Goal: Transaction & Acquisition: Download file/media

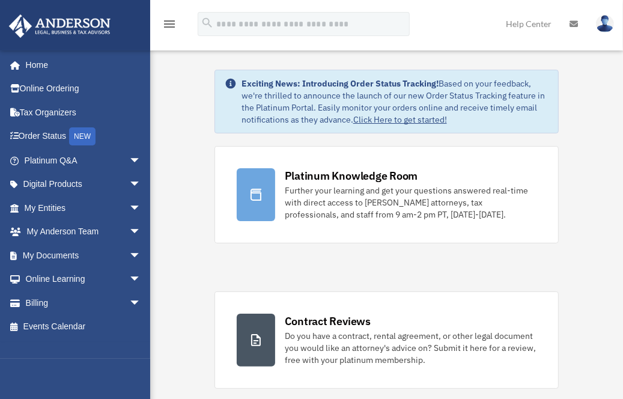
click at [129, 207] on span "arrow_drop_down" at bounding box center [141, 208] width 24 height 25
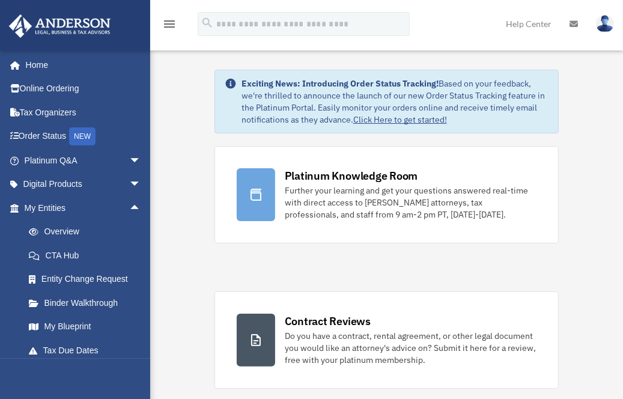
click at [54, 230] on link "Overview" at bounding box center [88, 232] width 142 height 24
click at [54, 231] on link "Overview" at bounding box center [88, 232] width 142 height 24
click at [59, 232] on link "Overview" at bounding box center [88, 232] width 142 height 24
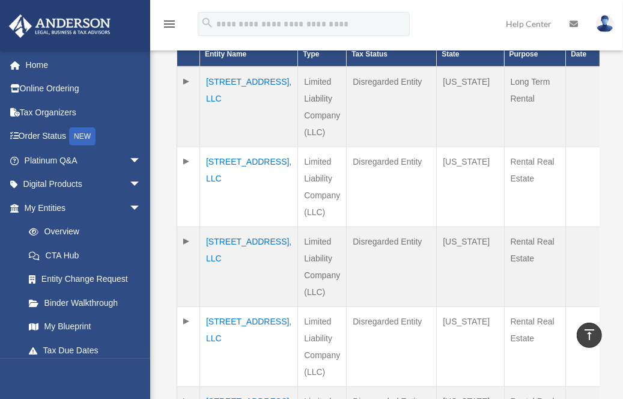
scroll to position [360, 0]
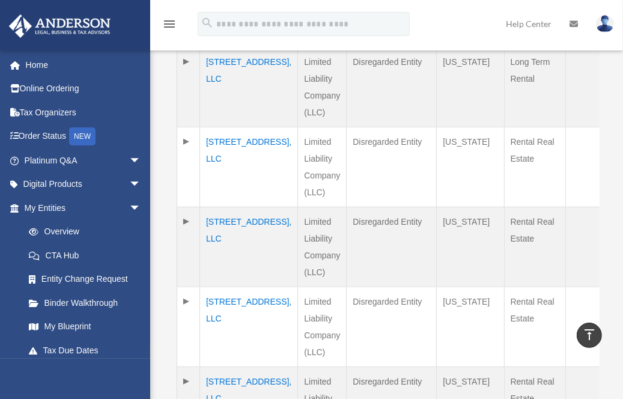
click at [215, 301] on td "23906 59th Place, LLC" at bounding box center [249, 326] width 98 height 80
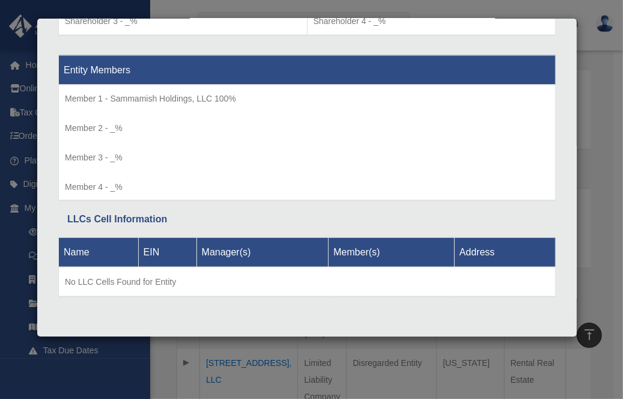
scroll to position [601, 0]
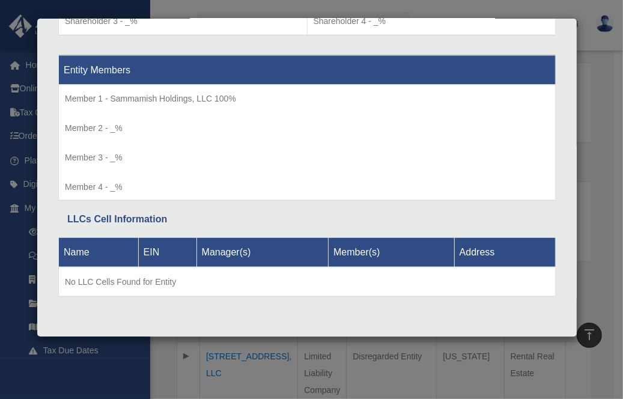
click at [613, 148] on div "Details × Articles Sent Organizational Date" at bounding box center [311, 199] width 623 height 399
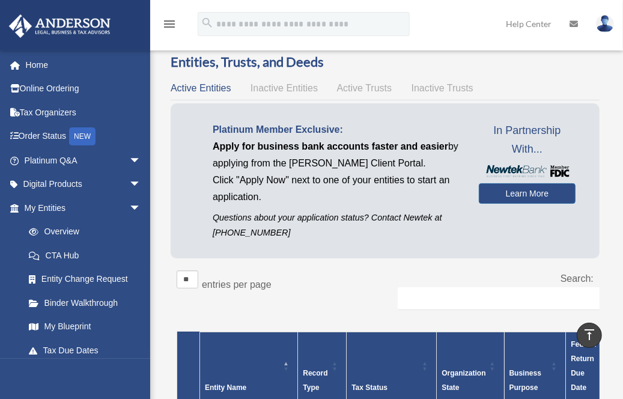
scroll to position [0, 0]
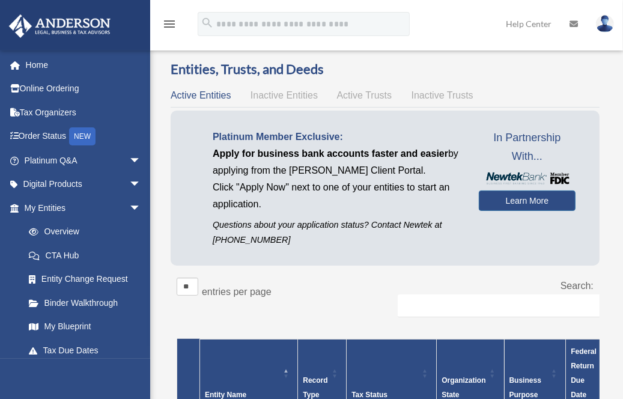
click at [41, 64] on link "Home" at bounding box center [83, 65] width 151 height 24
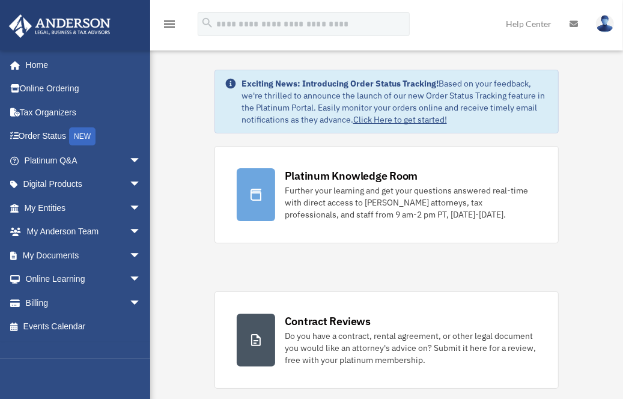
click at [129, 160] on span "arrow_drop_down" at bounding box center [141, 160] width 24 height 25
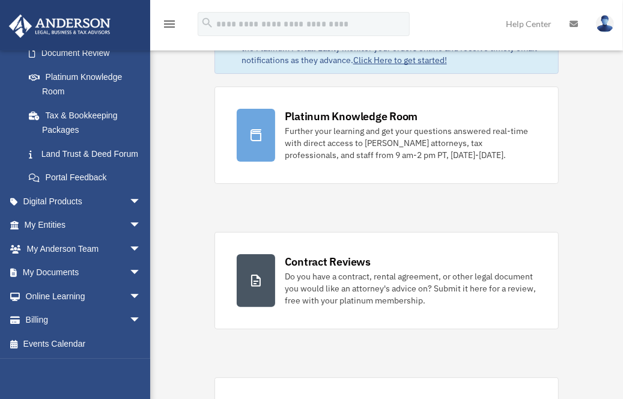
scroll to position [60, 0]
click at [129, 272] on span "arrow_drop_down" at bounding box center [141, 273] width 24 height 25
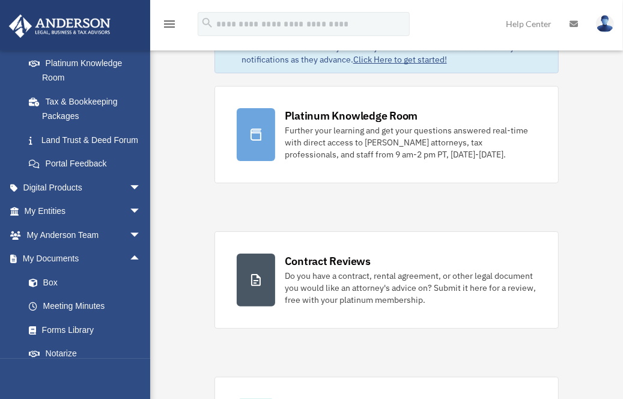
click at [129, 271] on span "arrow_drop_up" at bounding box center [141, 259] width 24 height 25
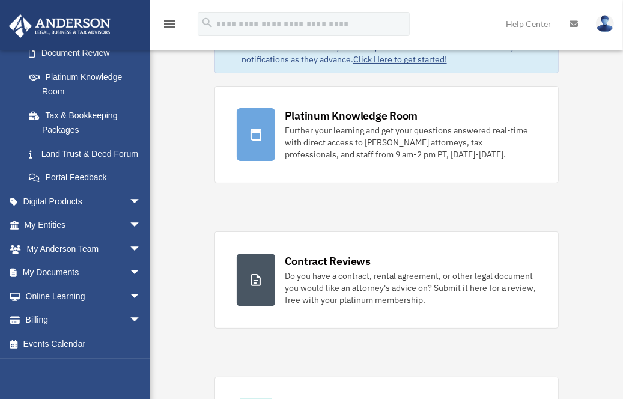
click at [55, 271] on link "My Documents arrow_drop_down" at bounding box center [83, 273] width 151 height 24
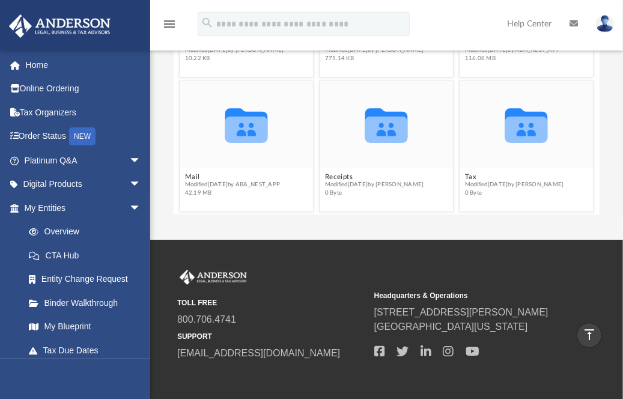
click at [250, 129] on icon "grid" at bounding box center [246, 125] width 42 height 34
click at [249, 131] on icon "grid" at bounding box center [246, 125] width 42 height 34
click at [247, 133] on icon "grid" at bounding box center [246, 125] width 42 height 34
click at [247, 136] on g "grid" at bounding box center [246, 125] width 42 height 34
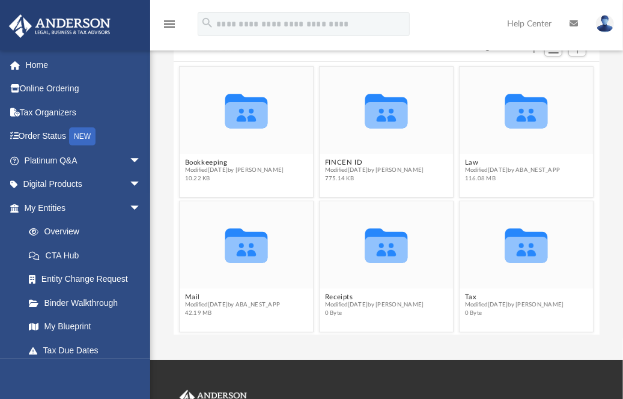
click at [242, 247] on icon "grid" at bounding box center [246, 250] width 42 height 26
drag, startPoint x: 242, startPoint y: 247, endPoint x: 225, endPoint y: 304, distance: 59.7
click at [225, 304] on span "Modified yesterday by ABA_NEST_APP" at bounding box center [232, 305] width 95 height 8
click at [226, 304] on span "Modified yesterday by ABA_NEST_APP" at bounding box center [232, 305] width 95 height 8
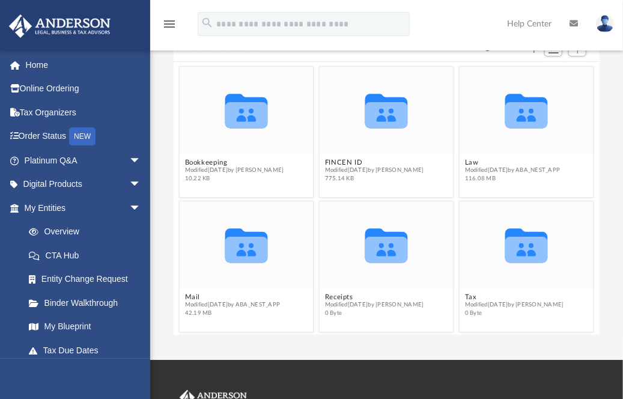
drag, startPoint x: 226, startPoint y: 304, endPoint x: 215, endPoint y: 264, distance: 41.1
click at [215, 264] on icon "Collaborated Folder" at bounding box center [247, 245] width 80 height 52
click at [381, 244] on icon "grid" at bounding box center [386, 250] width 42 height 26
click at [246, 241] on icon "grid" at bounding box center [246, 250] width 42 height 26
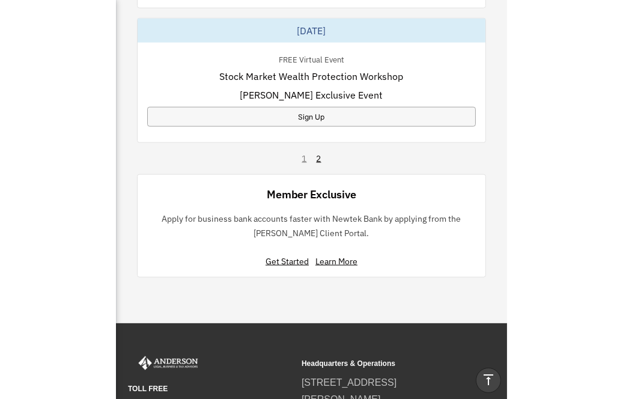
scroll to position [1300, 0]
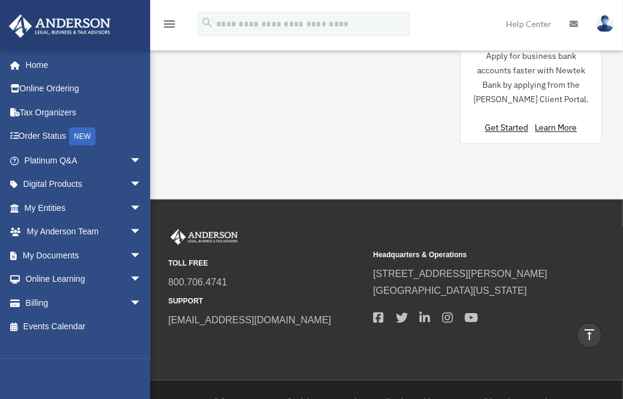
click at [129, 253] on span "arrow_drop_down" at bounding box center [141, 255] width 24 height 25
click at [50, 279] on link "Box" at bounding box center [88, 279] width 142 height 24
click at [48, 277] on link "Box" at bounding box center [88, 279] width 142 height 24
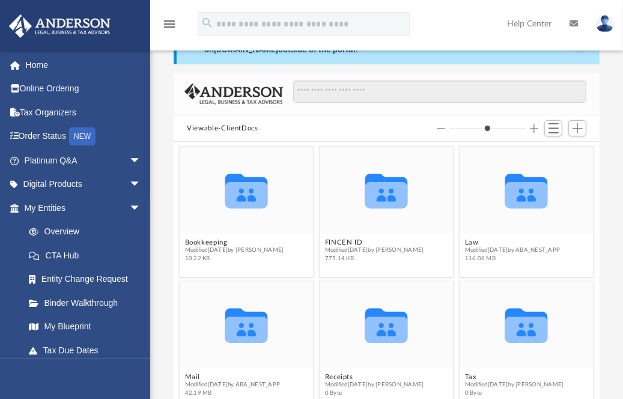
scroll to position [120, 0]
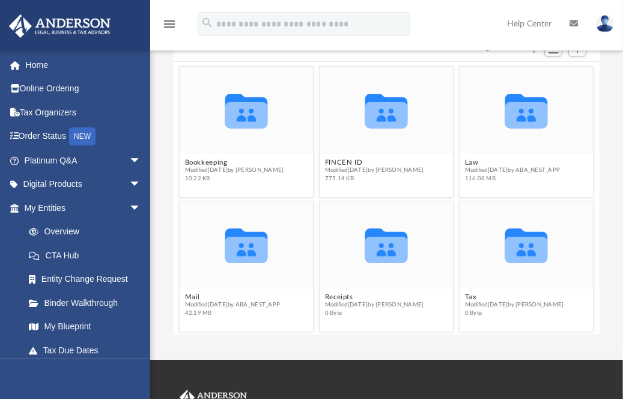
click at [250, 245] on icon "grid" at bounding box center [246, 245] width 42 height 34
click at [194, 295] on button "Mail" at bounding box center [232, 297] width 95 height 8
click at [257, 249] on icon "grid" at bounding box center [246, 250] width 42 height 26
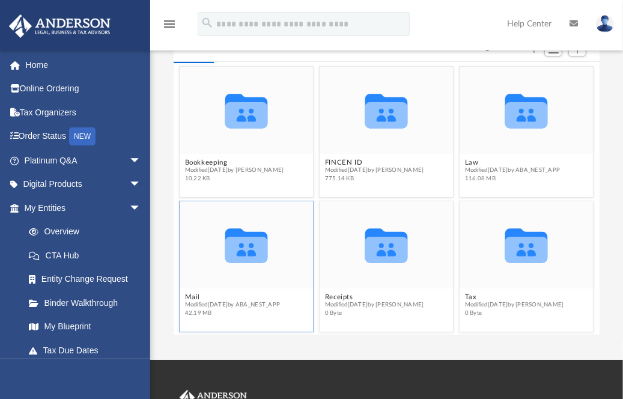
click at [256, 253] on icon "grid" at bounding box center [246, 250] width 42 height 26
click at [264, 250] on icon "Collaborated Folder" at bounding box center [247, 245] width 80 height 52
click at [257, 248] on icon "grid" at bounding box center [246, 250] width 42 height 26
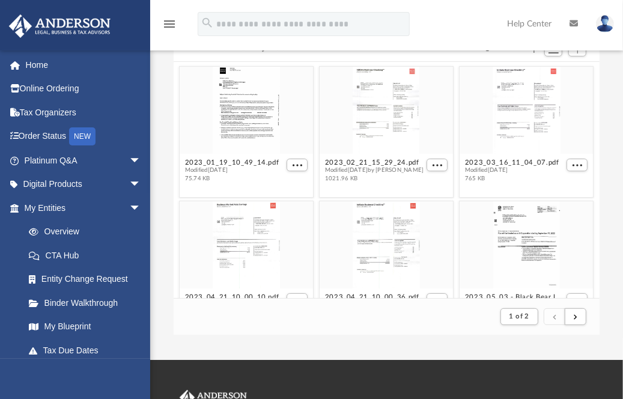
scroll to position [10, 9]
click at [252, 246] on div "grid" at bounding box center [246, 244] width 133 height 87
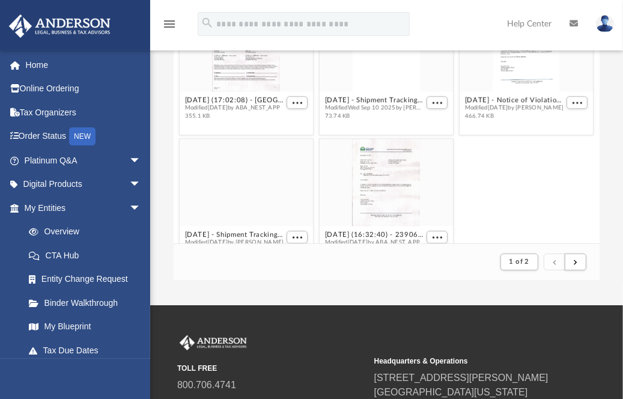
scroll to position [2056, 0]
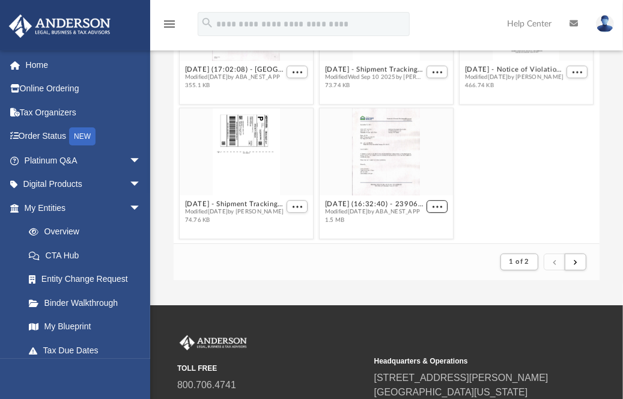
click at [431, 205] on button "More options" at bounding box center [437, 206] width 22 height 13
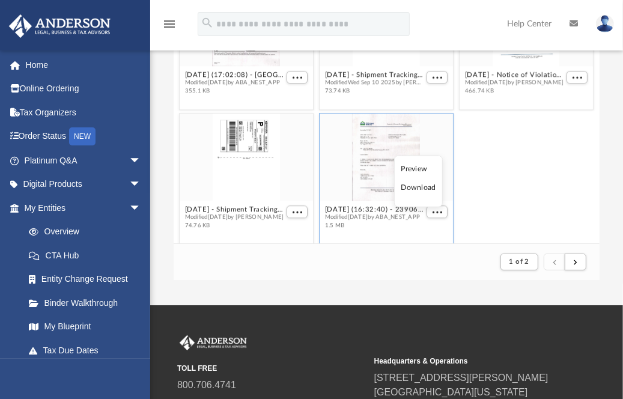
click at [418, 189] on li "Download" at bounding box center [418, 187] width 35 height 13
drag, startPoint x: 405, startPoint y: 161, endPoint x: 541, endPoint y: 196, distance: 140.9
click at [541, 196] on div "[DATE] - Shipment Tracking (Notice of Violation - [PERSON_NAME]).pdf Modified […" at bounding box center [387, 179] width 420 height 136
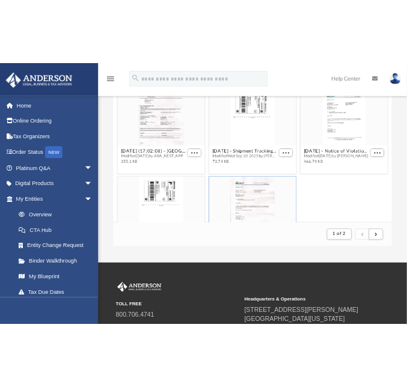
scroll to position [1931, 0]
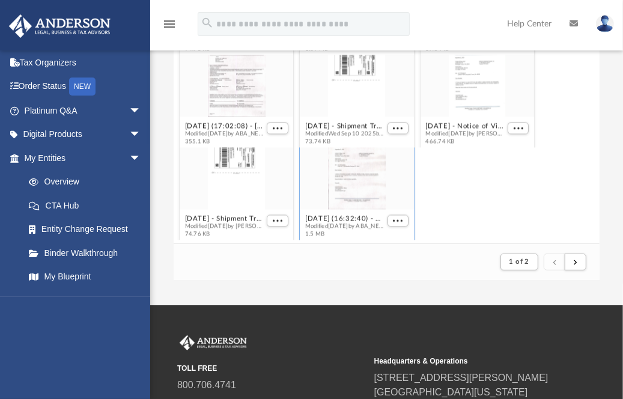
type input "*"
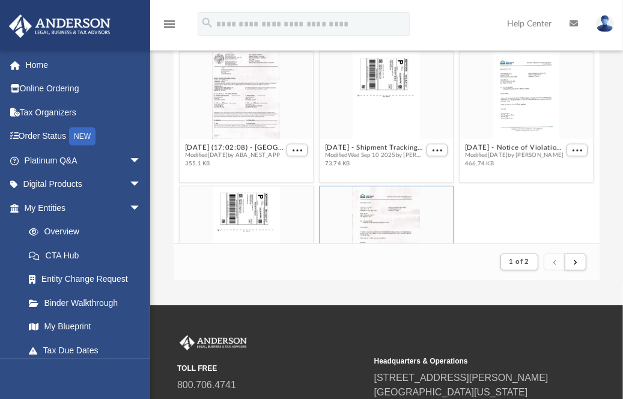
scroll to position [2160, 0]
click at [527, 97] on div "grid" at bounding box center [525, 96] width 133 height 87
drag, startPoint x: 527, startPoint y: 97, endPoint x: 572, endPoint y: 148, distance: 67.6
click at [572, 148] on span "More options" at bounding box center [577, 151] width 10 height 6
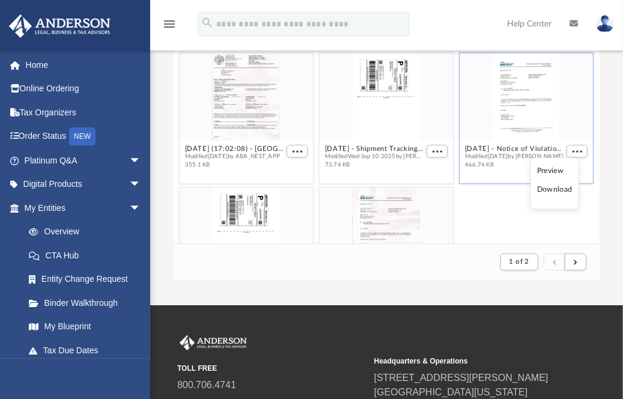
click at [554, 193] on li "Download" at bounding box center [554, 190] width 35 height 13
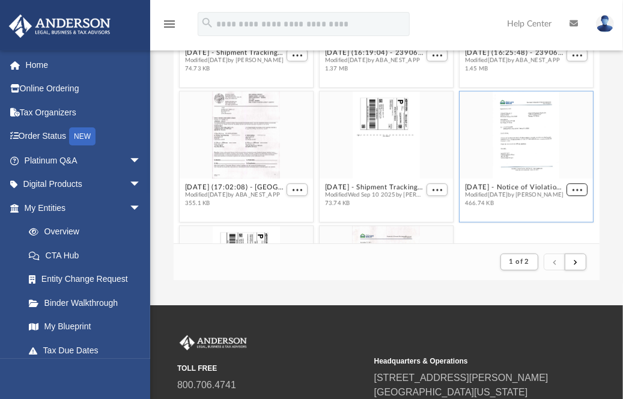
scroll to position [2040, 0]
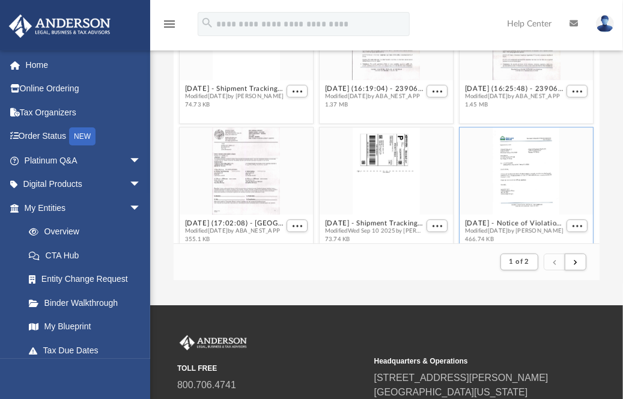
click at [247, 175] on div "grid" at bounding box center [246, 170] width 133 height 87
type input "*"
click at [294, 223] on span "More options" at bounding box center [297, 226] width 10 height 6
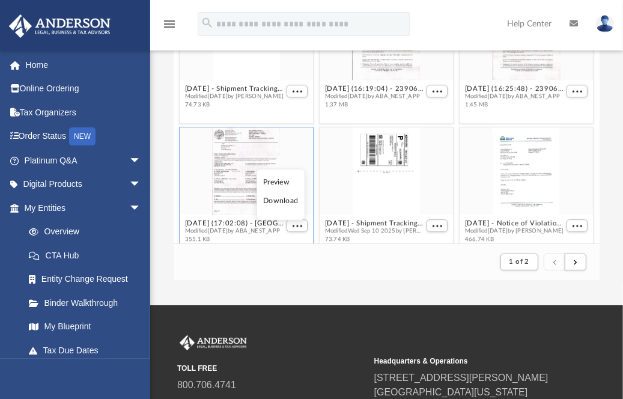
click at [280, 202] on li "Download" at bounding box center [280, 201] width 35 height 13
